Goal: Information Seeking & Learning: Learn about a topic

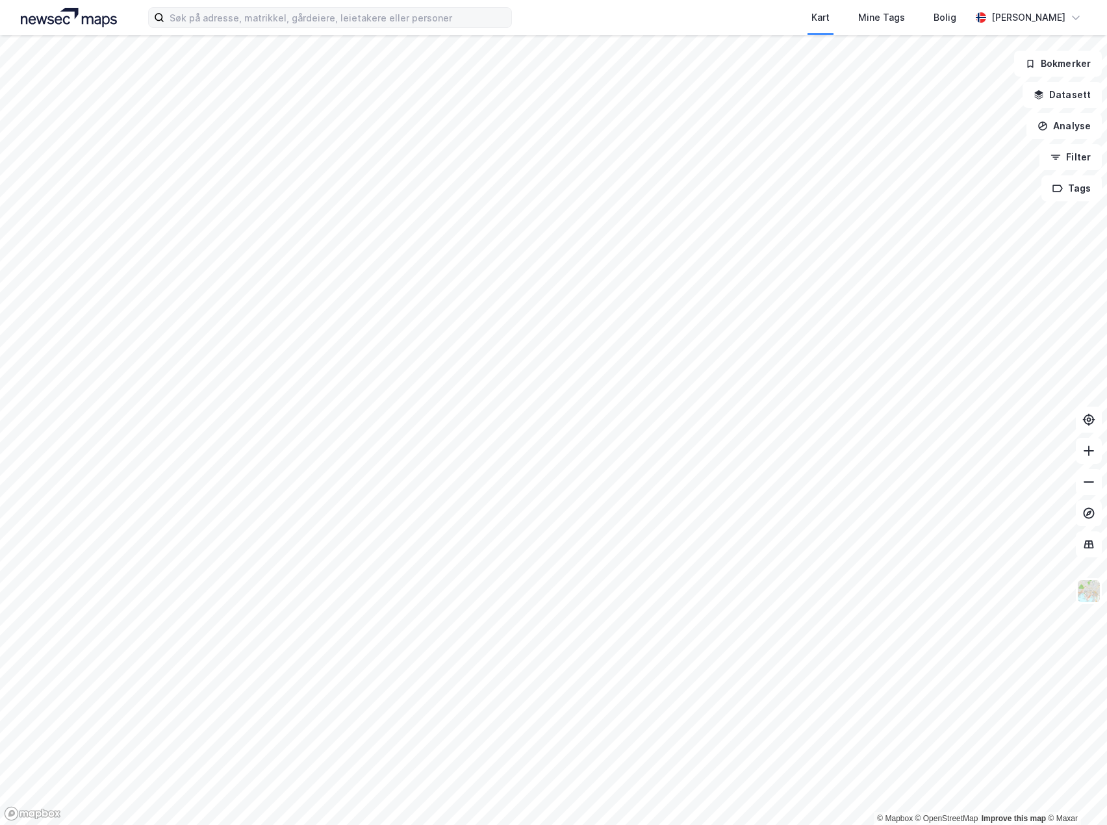
click at [257, 27] on div "Kart Mine Tags Bolig [PERSON_NAME]" at bounding box center [553, 17] width 1107 height 35
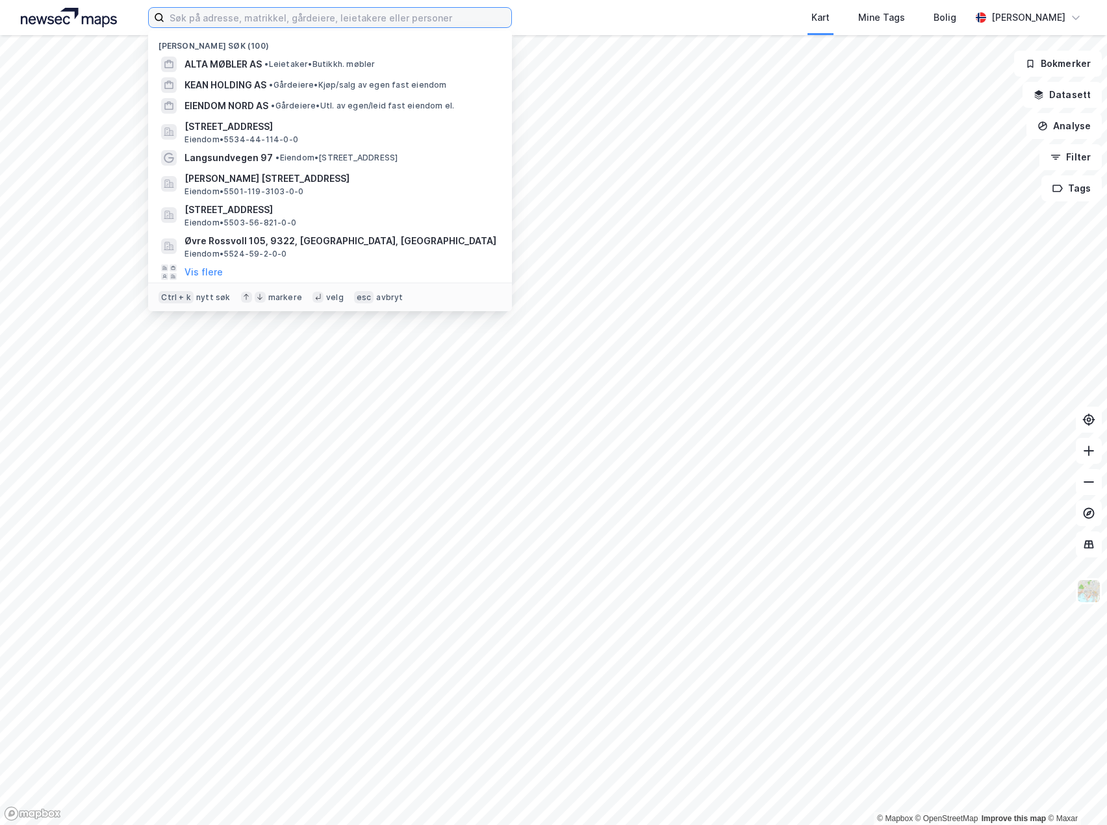
click at [257, 22] on input at bounding box center [337, 17] width 347 height 19
paste input "Rønquist Holding AS"
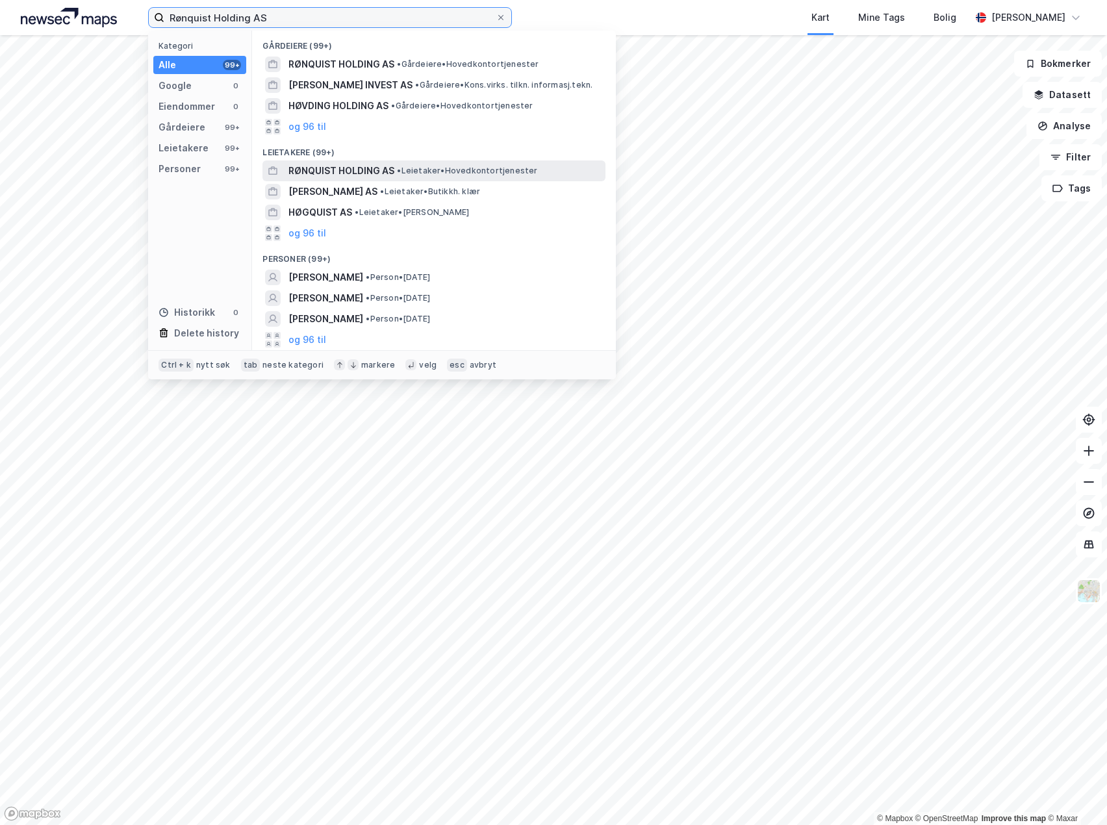
type input "Rønquist Holding AS"
click at [320, 172] on span "RØNQUIST HOLDING AS" at bounding box center [341, 171] width 106 height 16
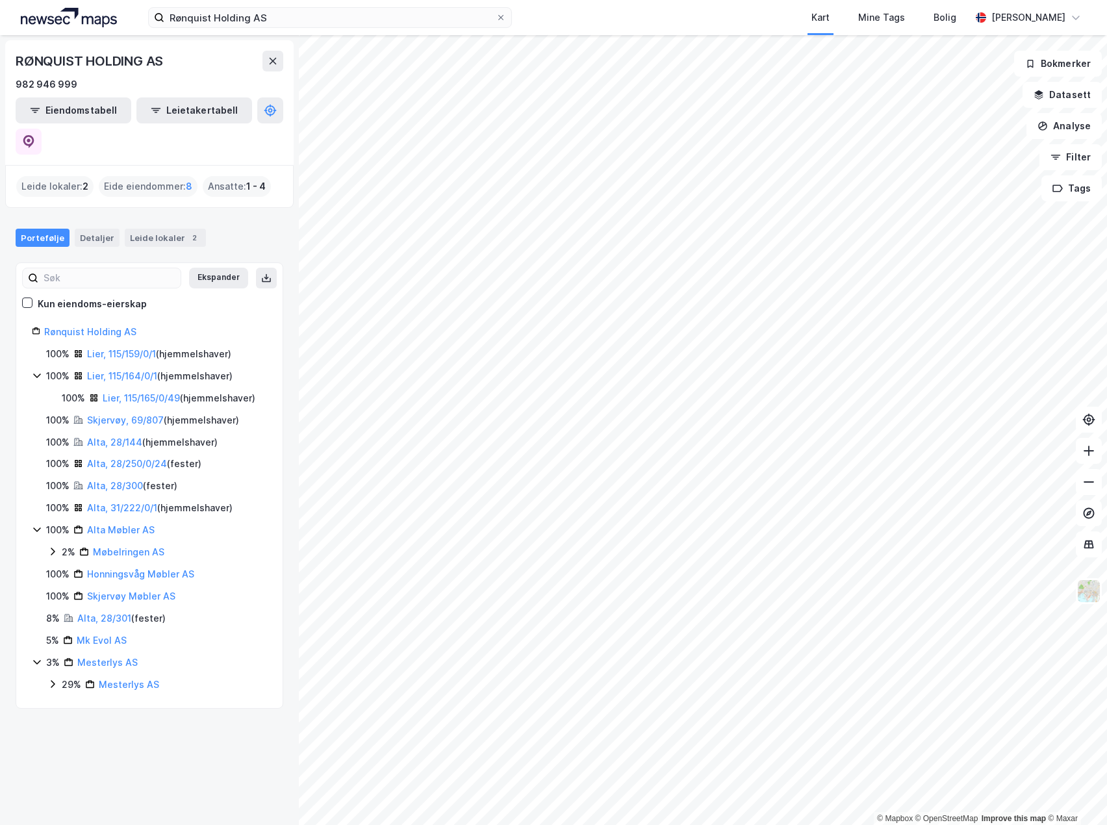
click at [172, 799] on div "RØNQUIST HOLDING AS 982 946 999 Eiendomstabell Leietakertabell Leide lokaler : …" at bounding box center [149, 430] width 299 height 790
